Goal: Find specific page/section: Find specific page/section

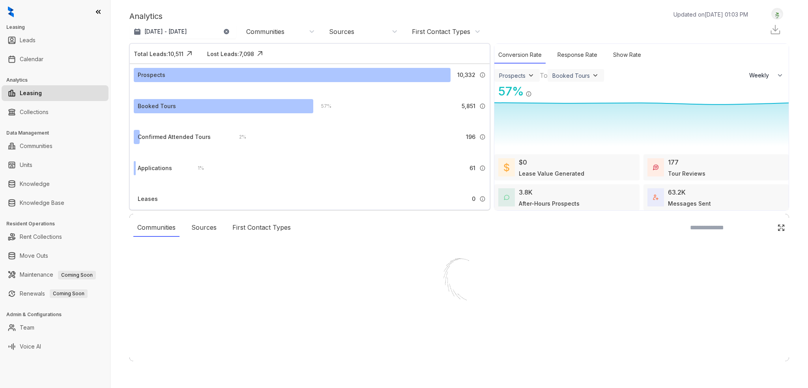
select select "******"
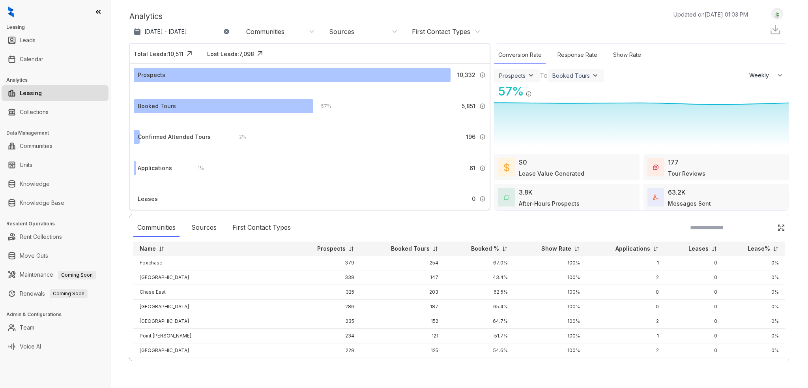
click at [532, 71] on img at bounding box center [531, 75] width 8 height 8
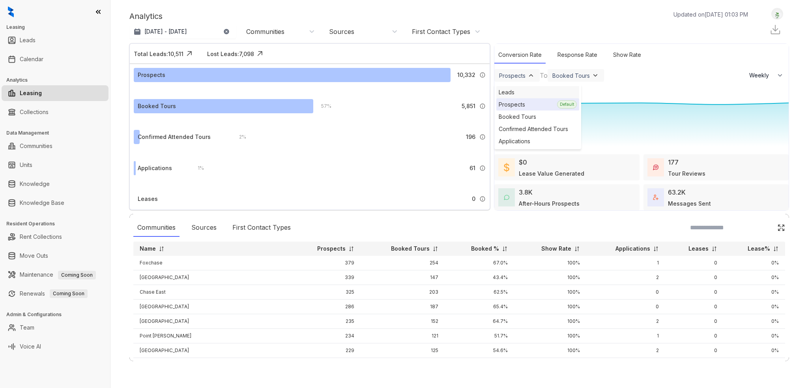
click at [529, 88] on div "Leads" at bounding box center [537, 92] width 83 height 12
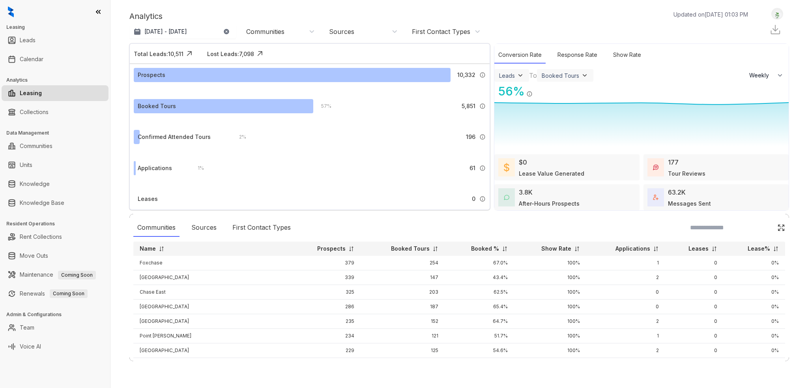
click at [526, 74] on div "Leads" at bounding box center [511, 75] width 35 height 13
click at [526, 76] on div "Leads" at bounding box center [511, 75] width 35 height 13
click at [518, 75] on img at bounding box center [520, 75] width 8 height 8
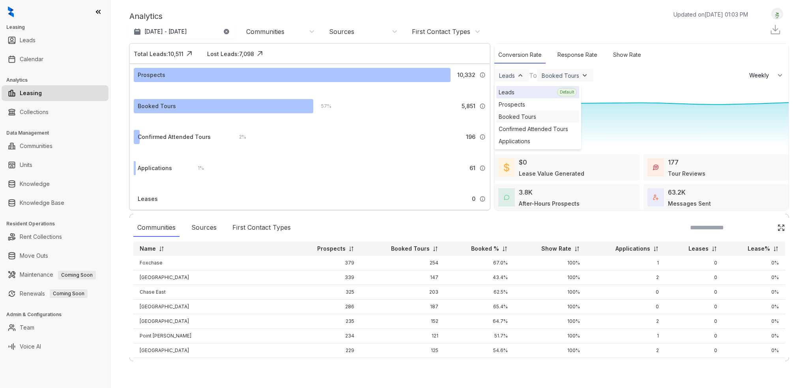
click at [536, 120] on div "Booked Tours" at bounding box center [537, 116] width 83 height 12
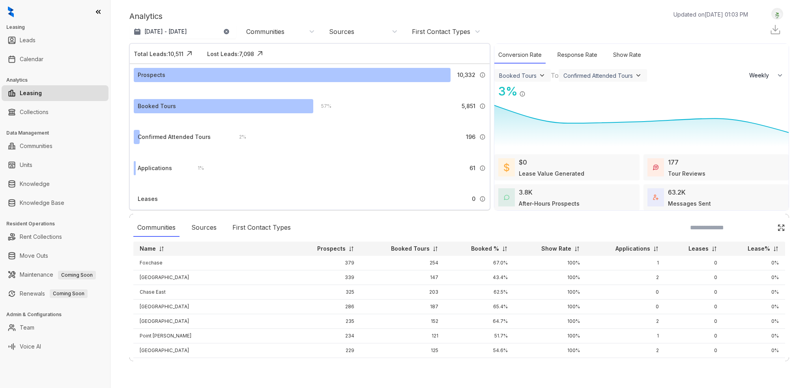
click at [539, 76] on img at bounding box center [542, 75] width 8 height 8
click at [533, 106] on div "Prospects" at bounding box center [537, 104] width 83 height 12
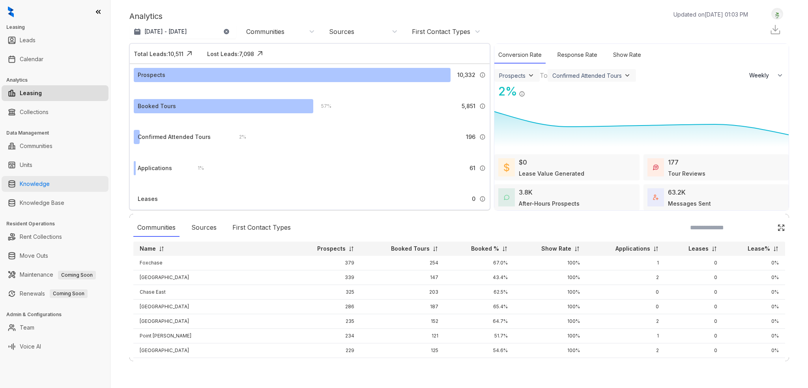
click at [43, 186] on link "Knowledge" at bounding box center [35, 184] width 30 height 16
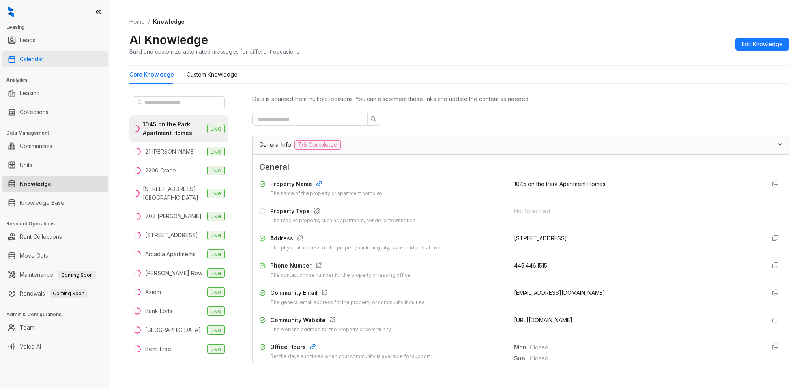
click at [43, 57] on link "Calendar" at bounding box center [32, 59] width 24 height 16
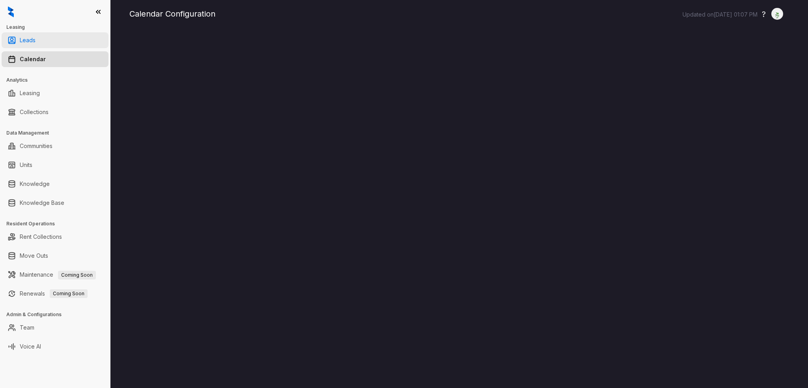
click at [36, 44] on link "Leads" at bounding box center [28, 40] width 16 height 16
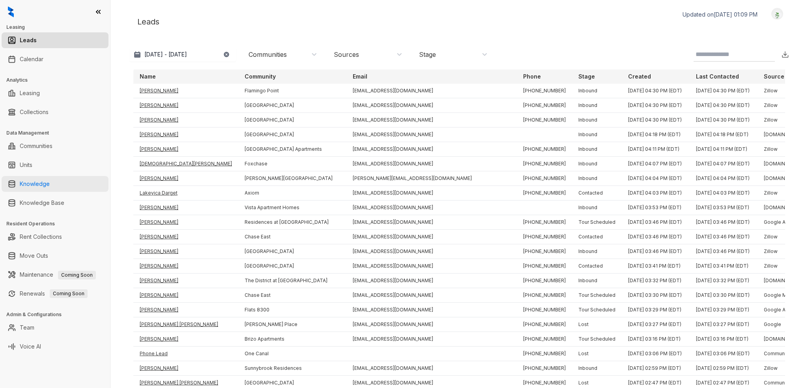
click at [50, 180] on link "Knowledge" at bounding box center [35, 184] width 30 height 16
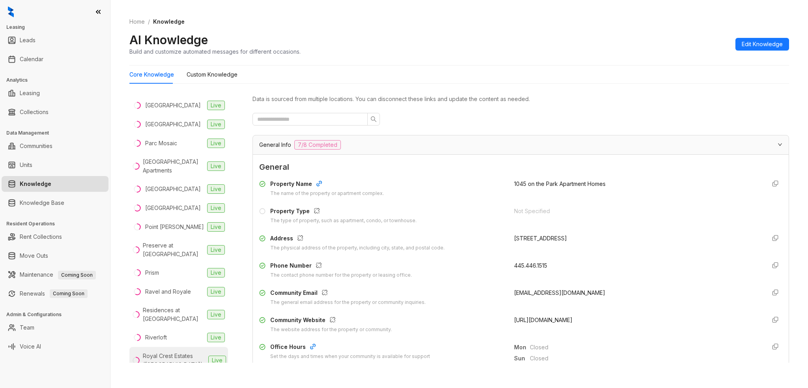
scroll to position [1105, 0]
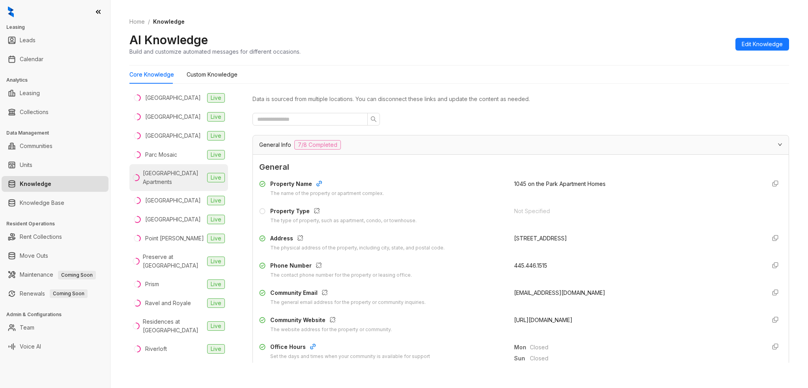
click at [180, 186] on div "[GEOGRAPHIC_DATA] Apartments" at bounding box center [173, 177] width 61 height 17
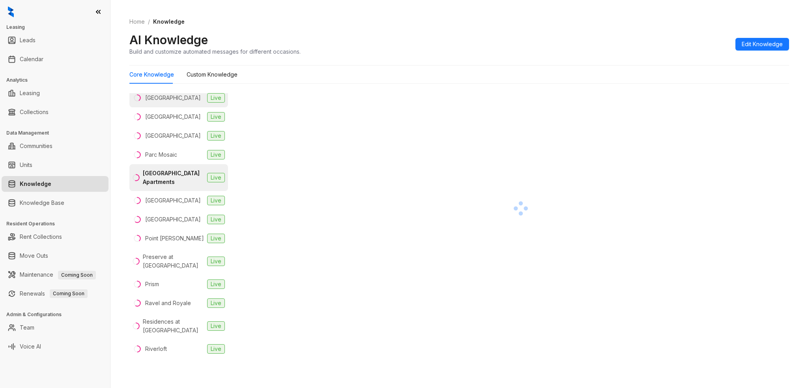
click at [177, 107] on li "[GEOGRAPHIC_DATA] Live" at bounding box center [178, 97] width 99 height 19
click at [180, 121] on div "[GEOGRAPHIC_DATA]" at bounding box center [173, 116] width 56 height 9
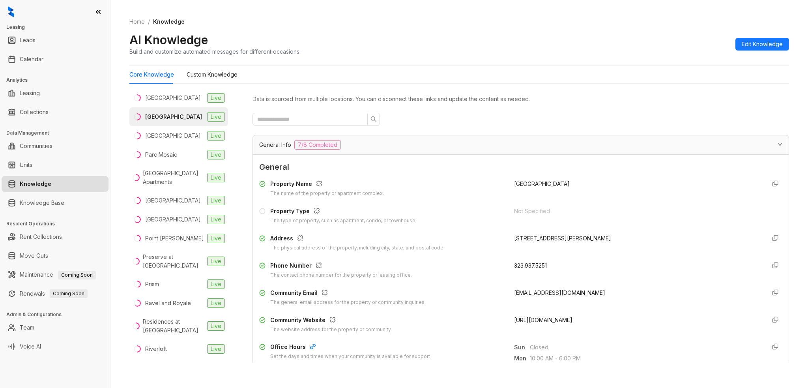
click at [172, 83] on div "Pacific Bay Vistas" at bounding box center [168, 79] width 46 height 9
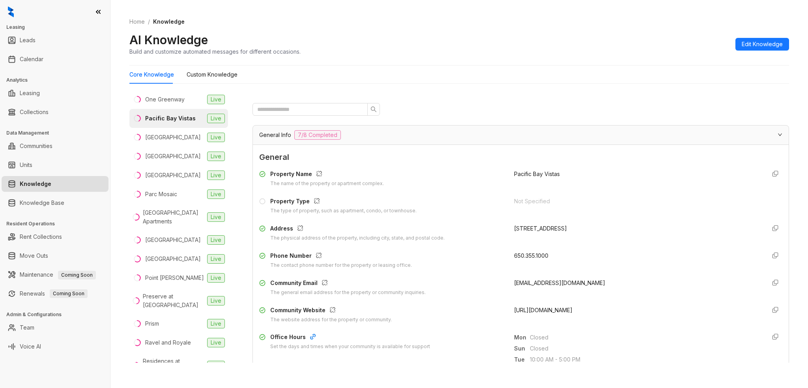
scroll to position [39, 0]
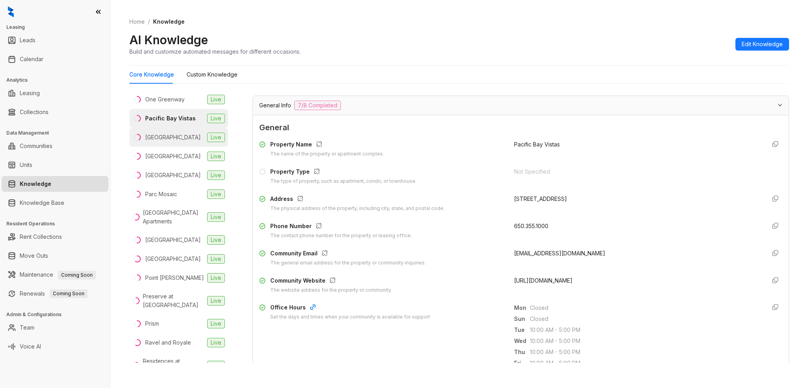
click at [180, 147] on li "[GEOGRAPHIC_DATA] Live" at bounding box center [178, 137] width 99 height 19
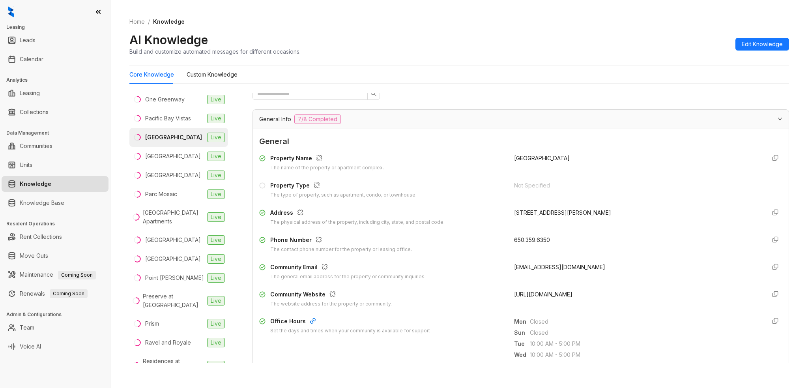
scroll to position [39, 0]
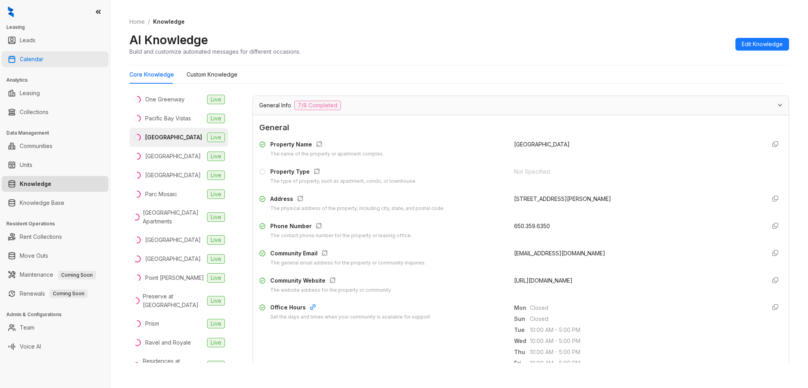
click at [36, 61] on link "Calendar" at bounding box center [32, 59] width 24 height 16
click at [38, 52] on link "Calendar" at bounding box center [32, 59] width 24 height 16
click at [39, 56] on link "Calendar" at bounding box center [32, 59] width 24 height 16
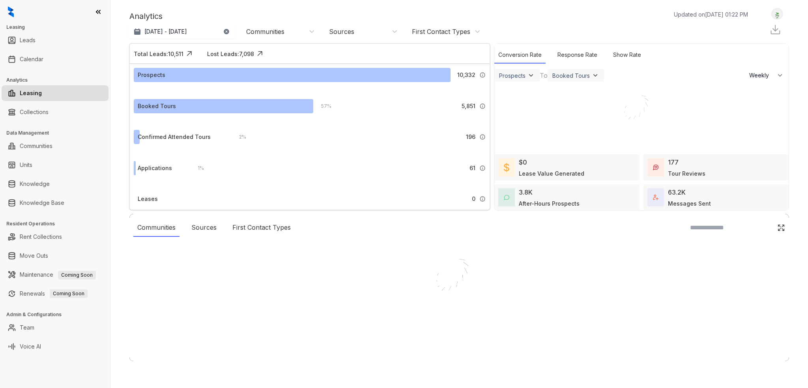
select select "******"
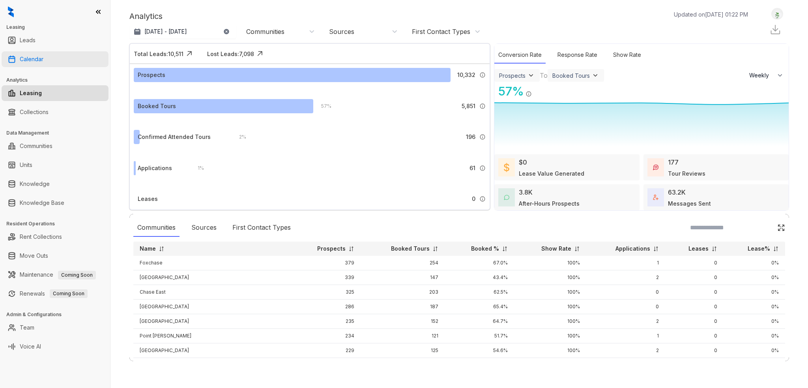
click at [24, 61] on link "Calendar" at bounding box center [32, 59] width 24 height 16
click at [43, 56] on link "Calendar" at bounding box center [32, 59] width 24 height 16
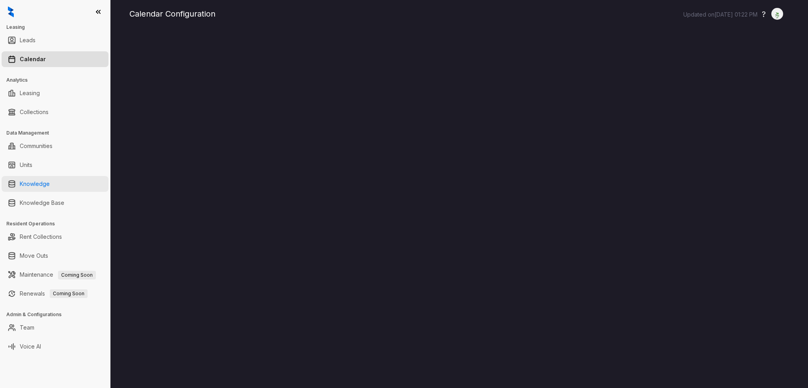
click at [50, 178] on link "Knowledge" at bounding box center [35, 184] width 30 height 16
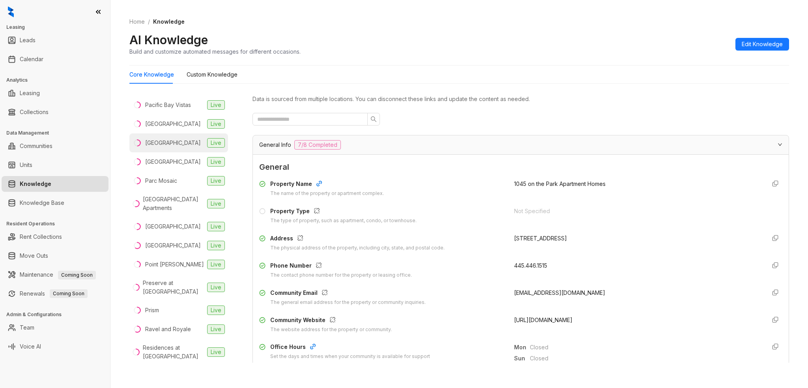
scroll to position [1065, 0]
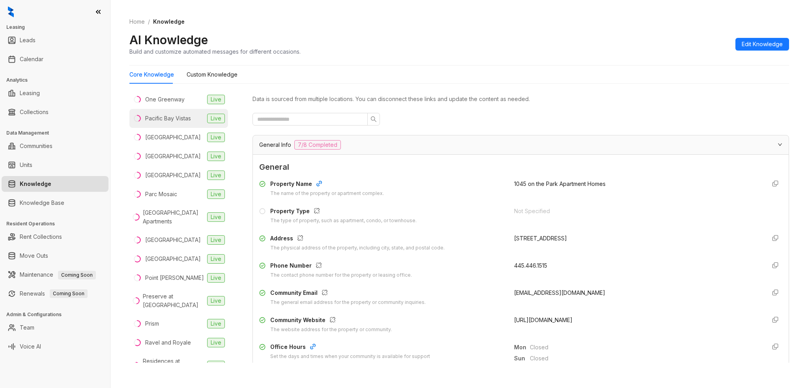
click at [174, 123] on div "Pacific Bay Vistas" at bounding box center [168, 118] width 46 height 9
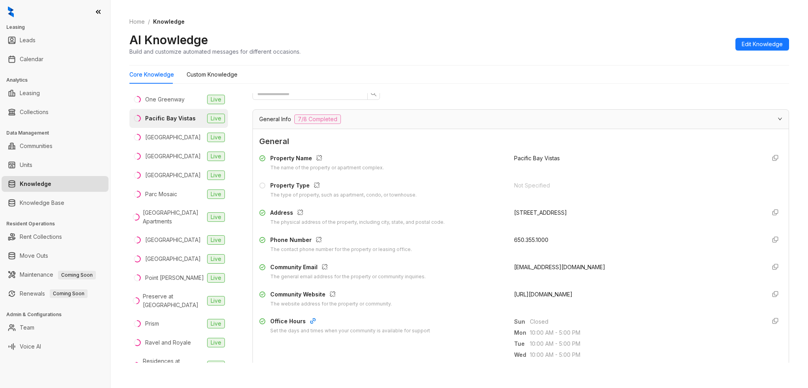
scroll to position [39, 0]
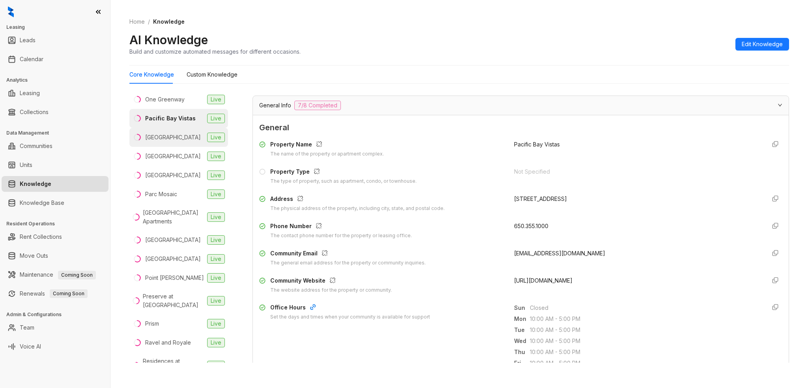
click at [172, 147] on li "[GEOGRAPHIC_DATA] Live" at bounding box center [178, 137] width 99 height 19
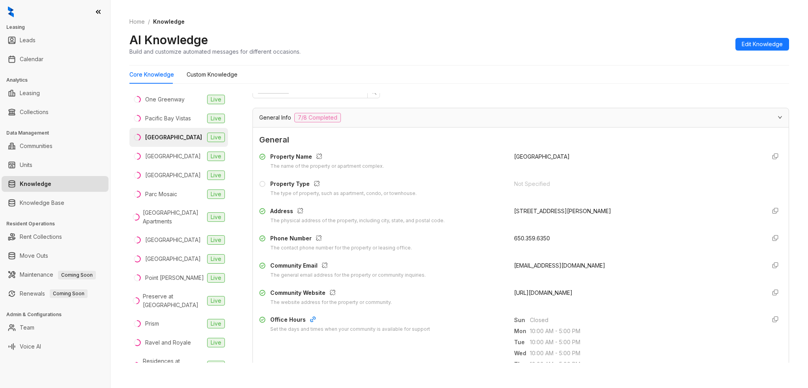
scroll to position [39, 0]
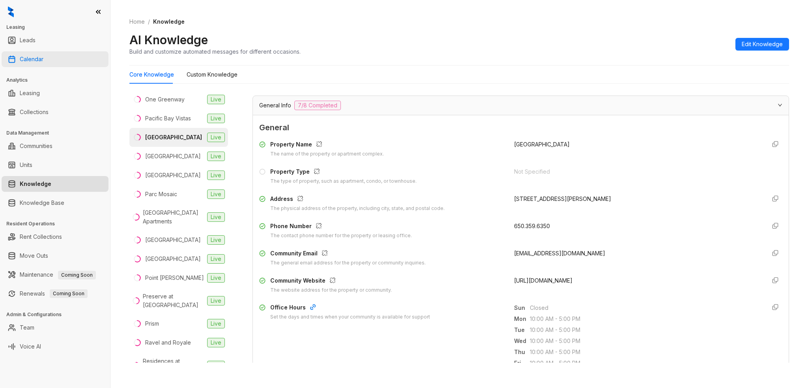
click at [43, 60] on link "Calendar" at bounding box center [32, 59] width 24 height 16
